Goal: Check status: Check status

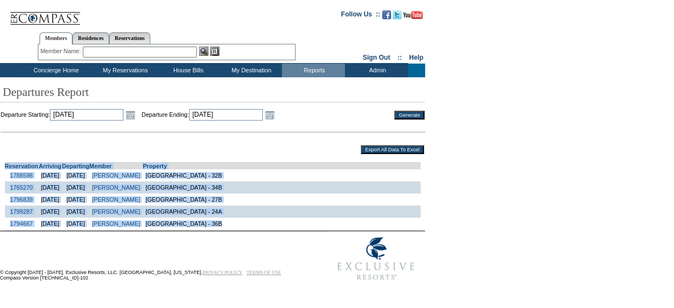
drag, startPoint x: 1, startPoint y: 167, endPoint x: 246, endPoint y: 233, distance: 253.8
click at [246, 230] on td "Reservation Arriving Departing Member Property 1788598 10/2/2025 10/5/2025 Burt…" at bounding box center [213, 193] width 424 height 75
copy td "Reservation Arriving Departing Member Property 1788598 10/2/2025 10/5/2025 Burt…"
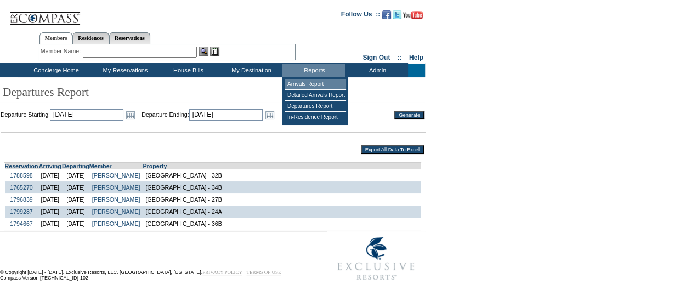
click at [312, 80] on td "Arrivals Report" at bounding box center [315, 84] width 61 height 11
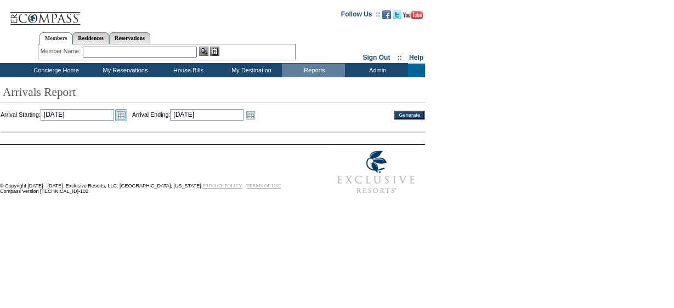
click at [127, 114] on link "Open the calendar popup." at bounding box center [121, 115] width 12 height 12
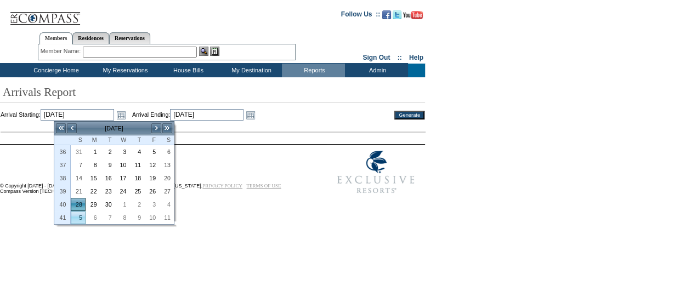
click at [82, 212] on link "5" at bounding box center [78, 218] width 14 height 12
type input "[DATE]"
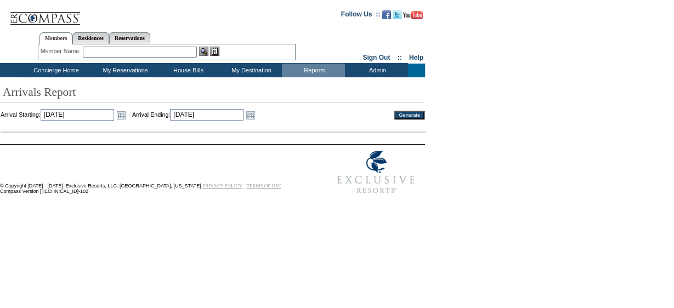
click at [406, 115] on input "Generate" at bounding box center [410, 115] width 30 height 9
